Goal: Transaction & Acquisition: Purchase product/service

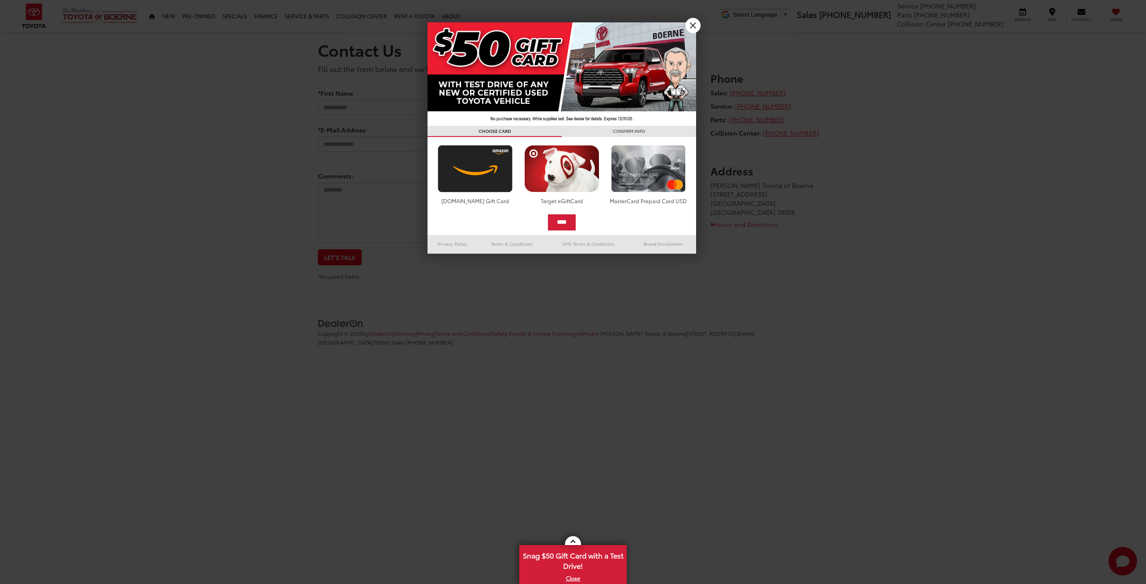
drag, startPoint x: 690, startPoint y: 21, endPoint x: 573, endPoint y: 33, distance: 117.4
click at [690, 21] on link "X" at bounding box center [692, 25] width 15 height 15
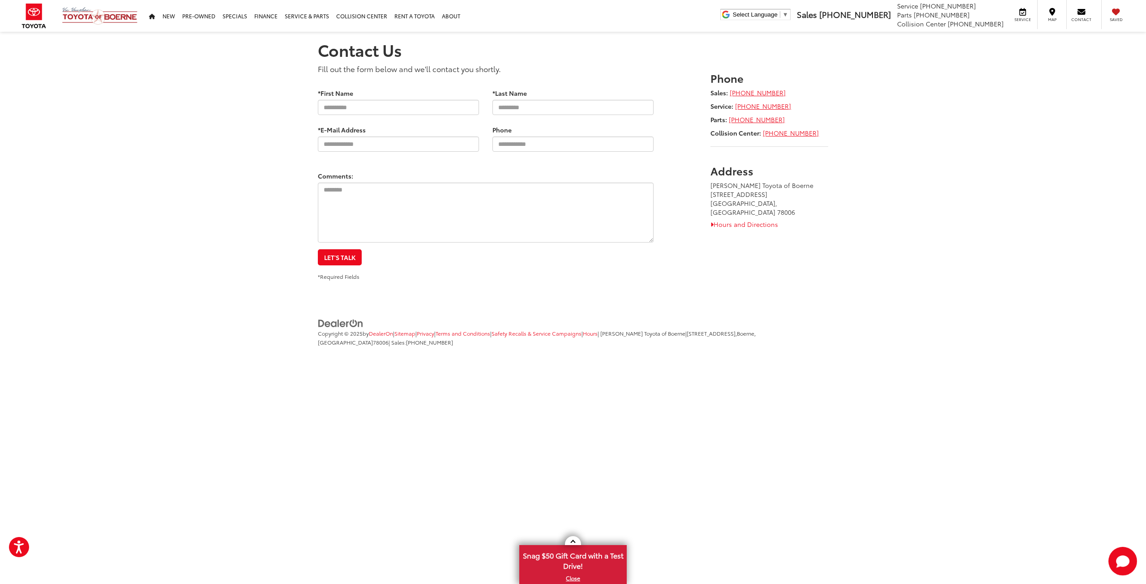
click at [277, 47] on section "Contact Us Fill out the form below and we'll contact you shortly. * Contact Nam…" at bounding box center [573, 156] width 1146 height 249
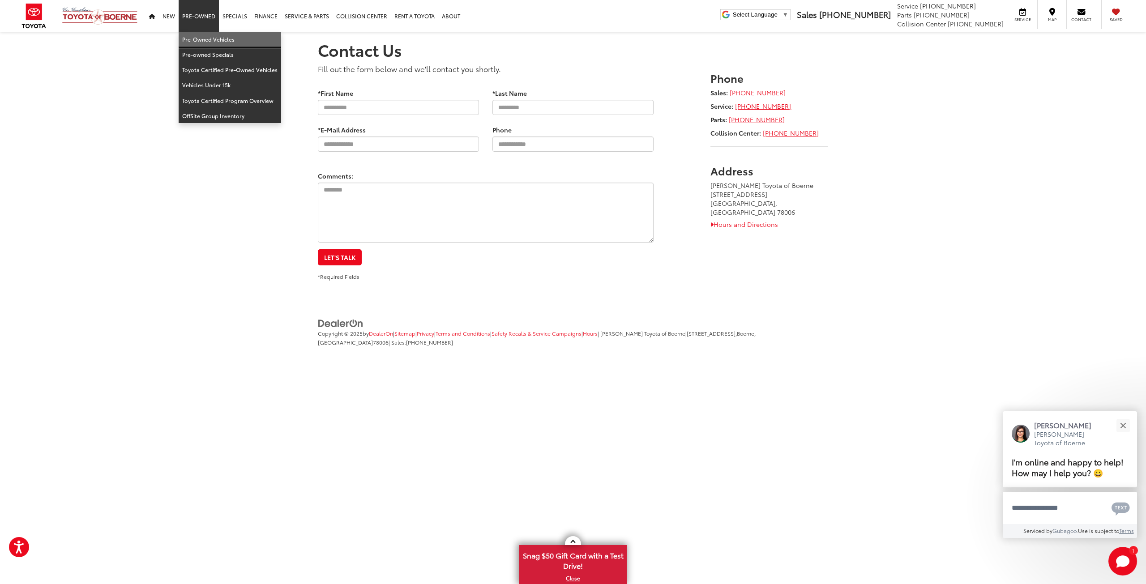
click at [208, 35] on link "Pre-Owned Vehicles" at bounding box center [230, 39] width 102 height 15
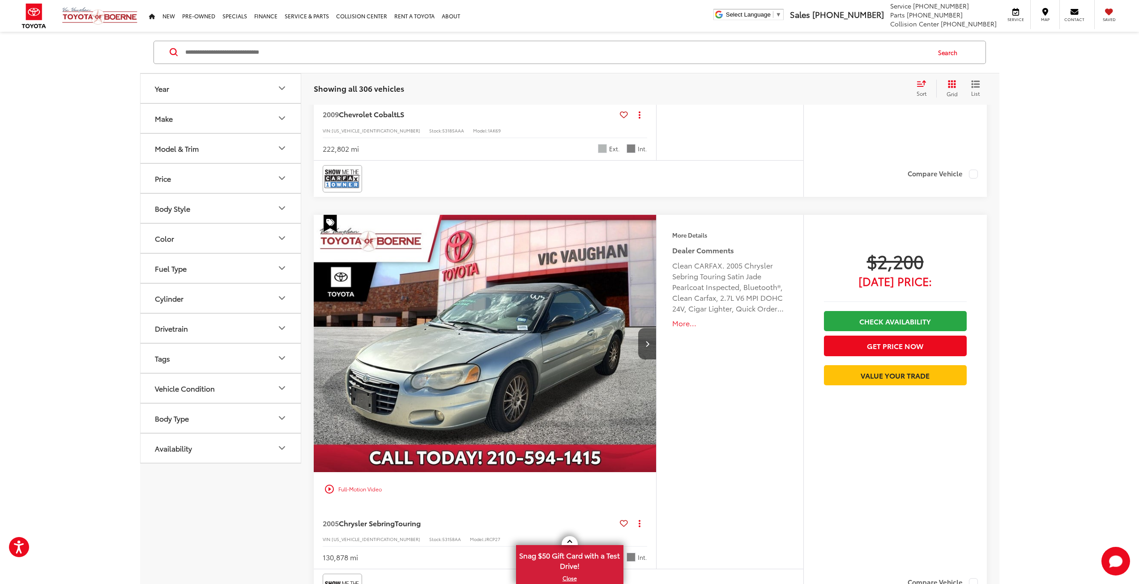
scroll to position [403, 0]
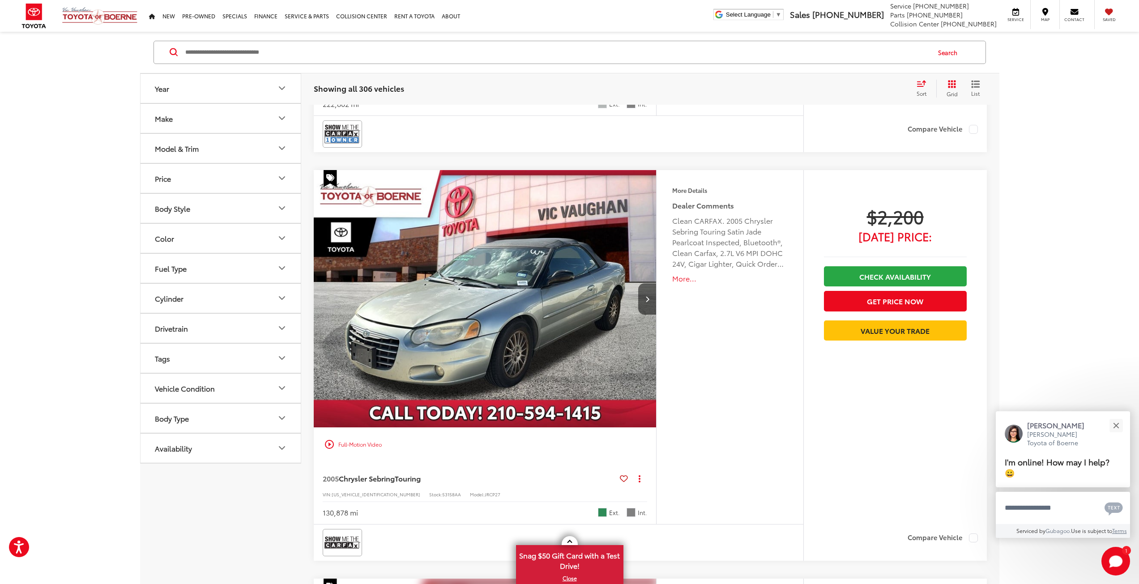
click at [271, 117] on button "Make" at bounding box center [221, 118] width 161 height 29
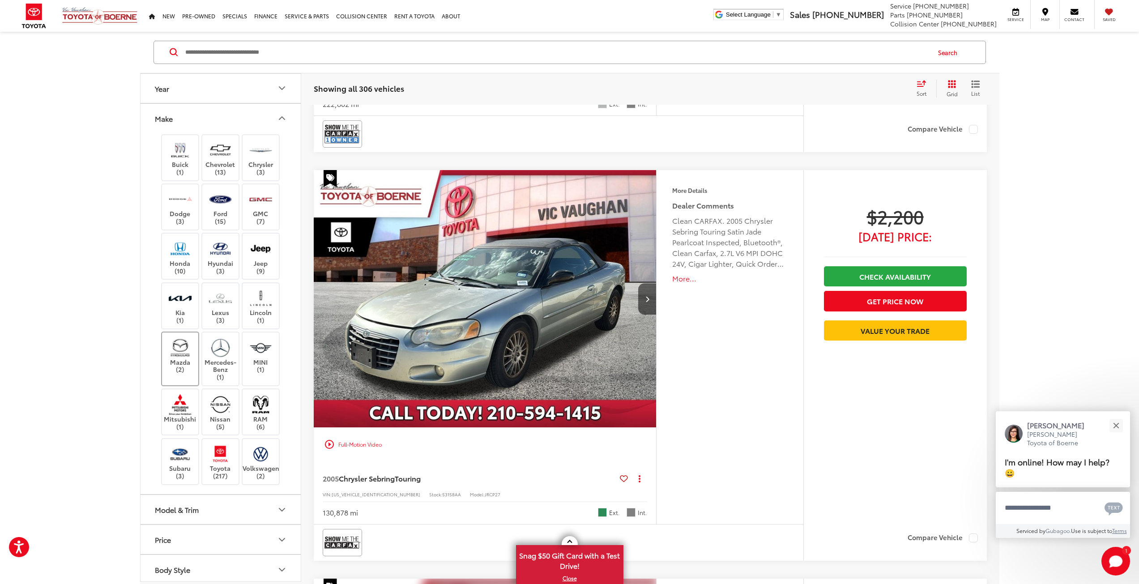
click at [184, 348] on img at bounding box center [180, 347] width 25 height 21
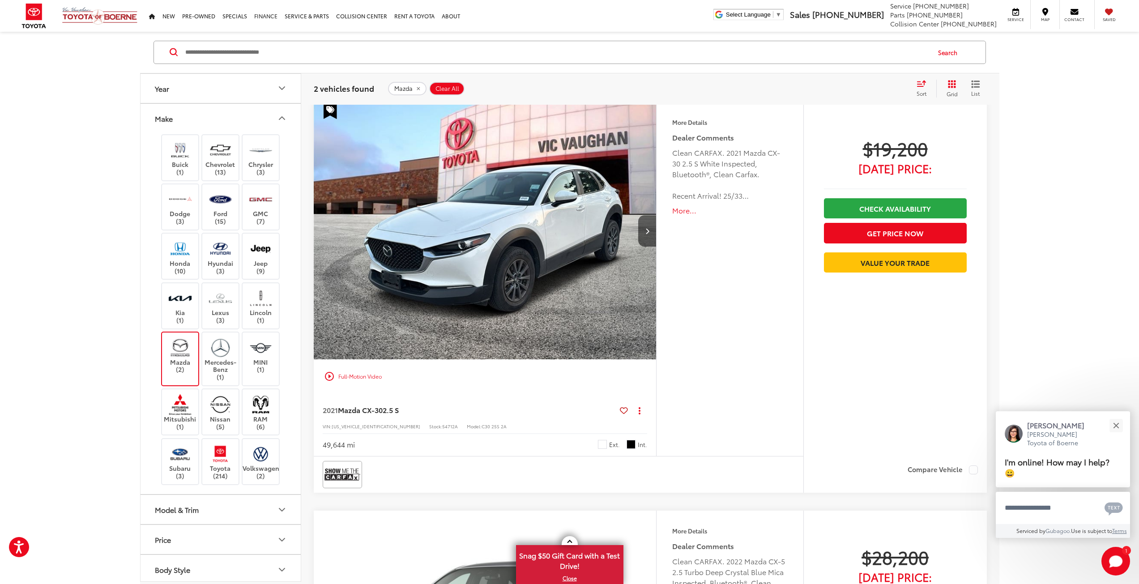
scroll to position [58, 0]
